Goal: Task Accomplishment & Management: Use online tool/utility

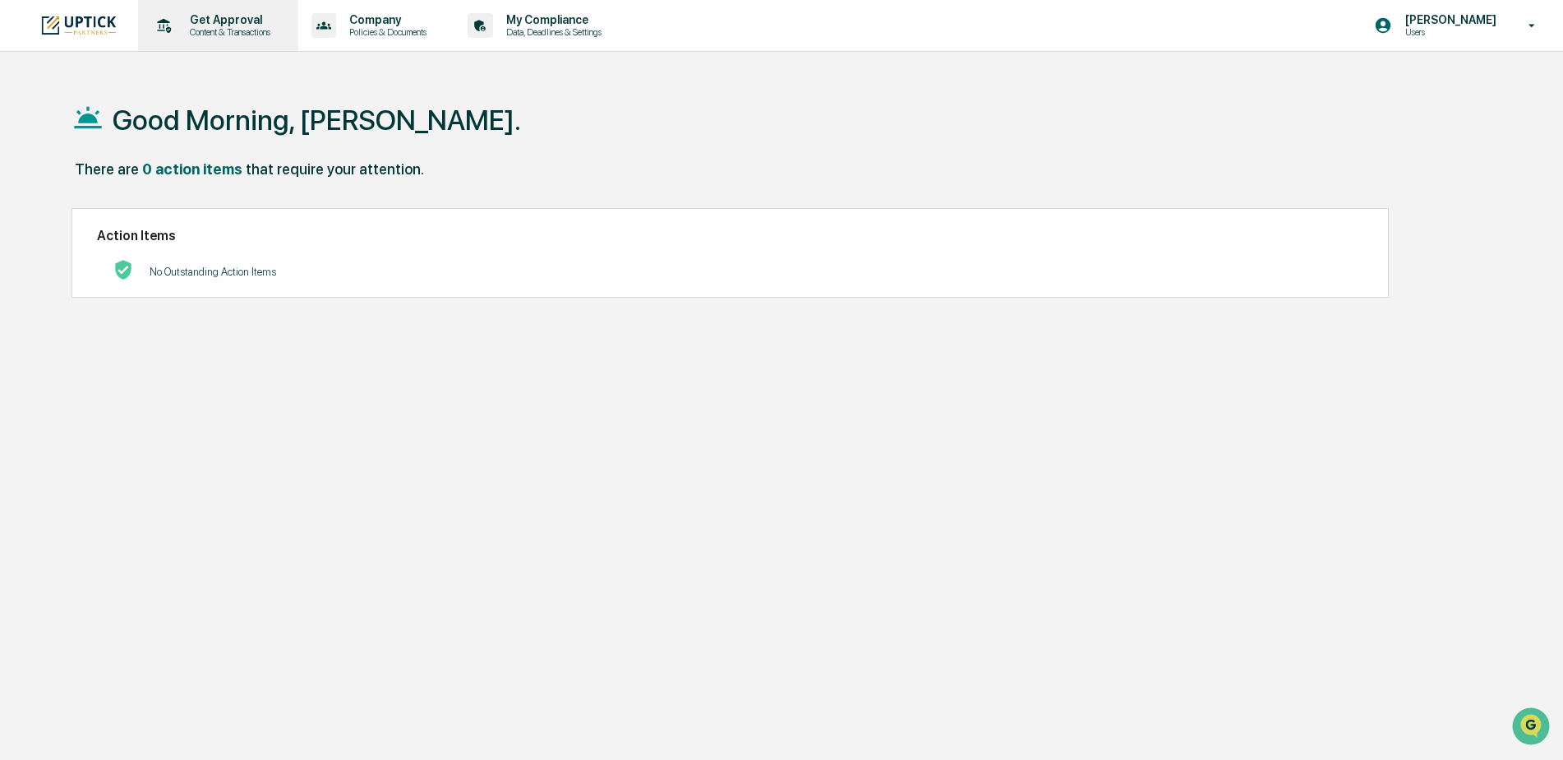
click at [224, 24] on p "Get Approval" at bounding box center [228, 19] width 102 height 13
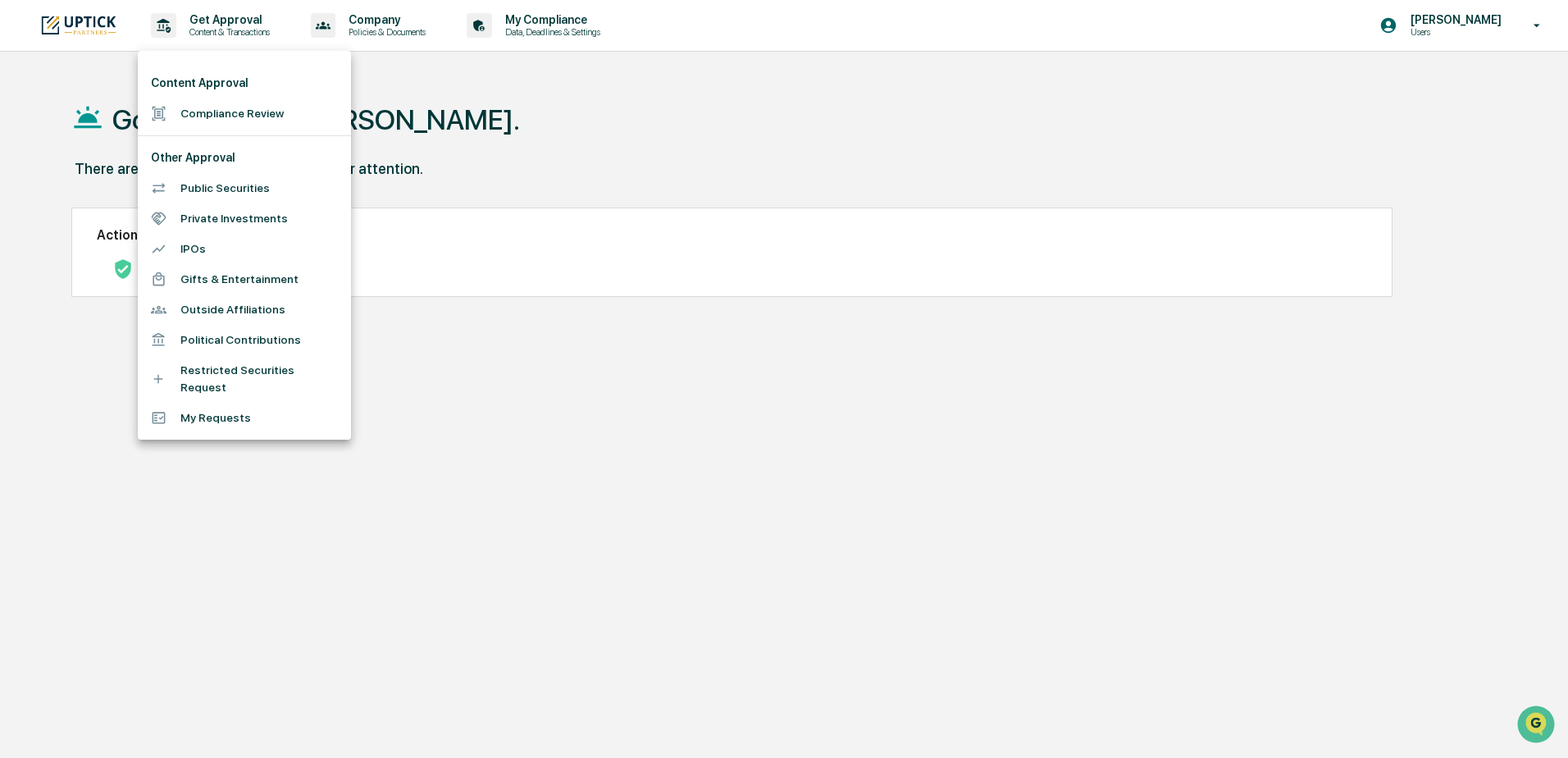
click at [210, 109] on li "Compliance Review" at bounding box center [244, 114] width 213 height 30
